Goal: Find specific page/section: Find specific page/section

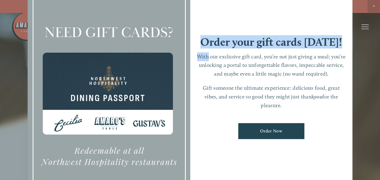
drag, startPoint x: 220, startPoint y: 23, endPoint x: 208, endPoint y: 53, distance: 32.7
click at [208, 53] on div "Order your gift cards [DATE]! With our exclusive gift card, you’re not just giv…" at bounding box center [271, 89] width 162 height 227
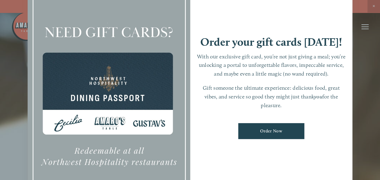
click at [377, 45] on div at bounding box center [190, 90] width 380 height 180
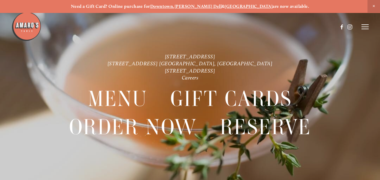
click at [206, 7] on strong "[PERSON_NAME] Dell" at bounding box center [197, 6] width 47 height 5
click at [364, 26] on icon at bounding box center [364, 26] width 7 height 5
click at [261, 28] on span "Menu" at bounding box center [261, 26] width 11 height 5
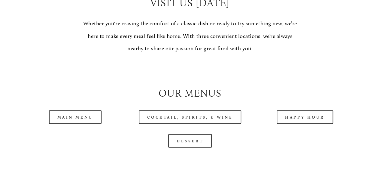
scroll to position [510, 0]
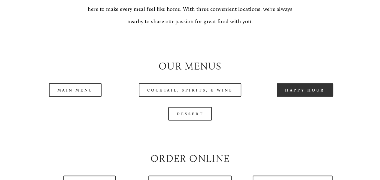
click at [324, 96] on link "Happy Hour" at bounding box center [305, 90] width 56 height 14
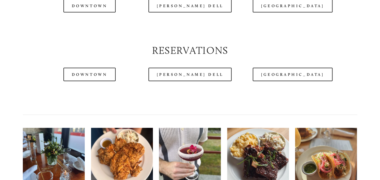
scroll to position [691, 0]
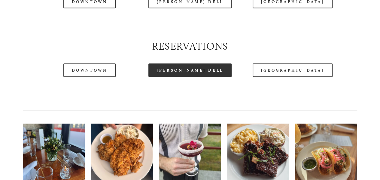
click at [195, 77] on link "[PERSON_NAME] Dell" at bounding box center [189, 70] width 83 height 14
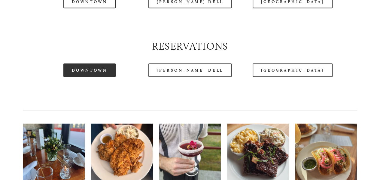
click at [101, 77] on link "Downtown" at bounding box center [89, 70] width 52 height 14
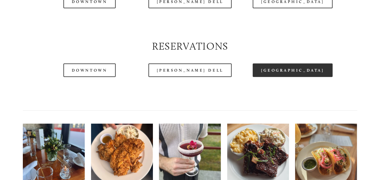
click at [296, 77] on link "[GEOGRAPHIC_DATA]" at bounding box center [292, 70] width 80 height 14
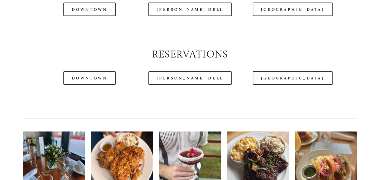
scroll to position [721, 0]
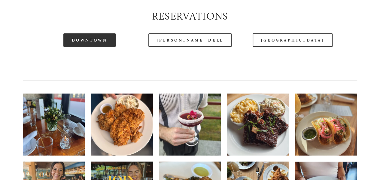
click at [86, 47] on link "Downtown" at bounding box center [89, 40] width 52 height 14
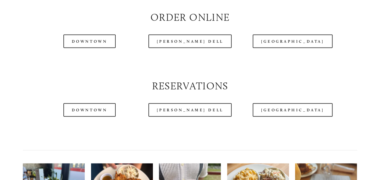
scroll to position [661, 0]
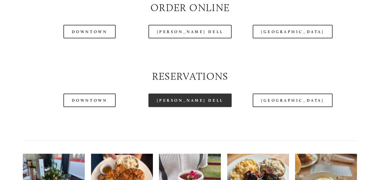
click at [202, 107] on link "[PERSON_NAME] Dell" at bounding box center [189, 100] width 83 height 14
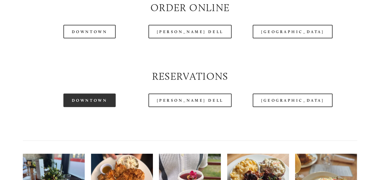
click at [89, 107] on link "Downtown" at bounding box center [89, 100] width 52 height 14
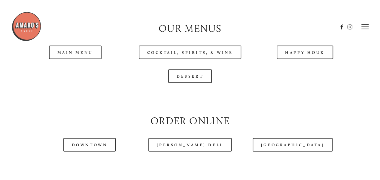
scroll to position [540, 0]
